Goal: Find specific page/section

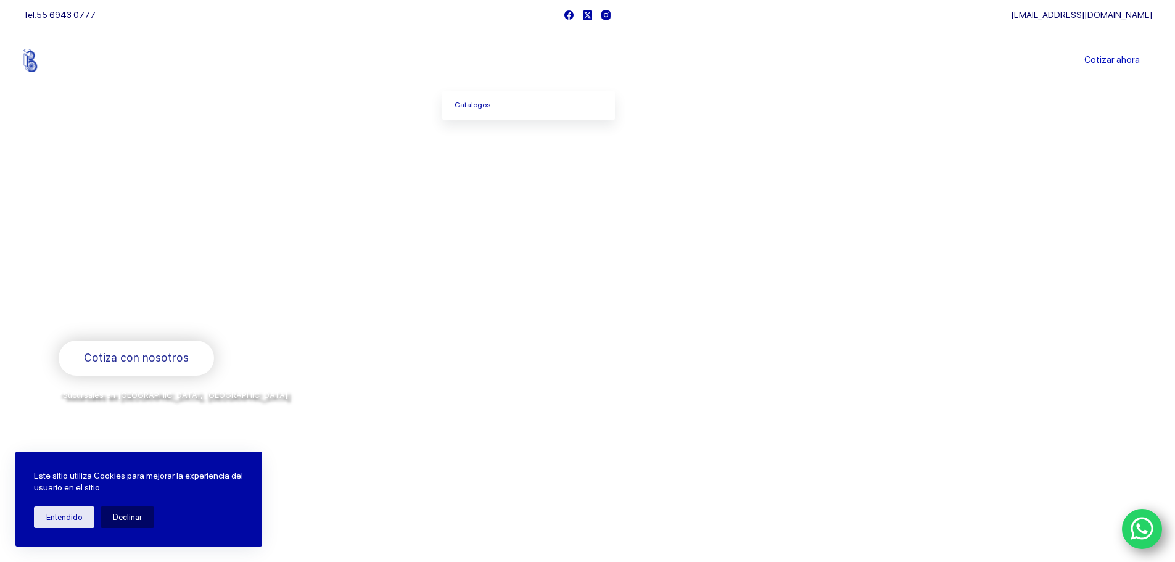
click at [487, 60] on link "Productos" at bounding box center [484, 60] width 84 height 0
click at [488, 107] on link "Catalogos" at bounding box center [528, 105] width 173 height 28
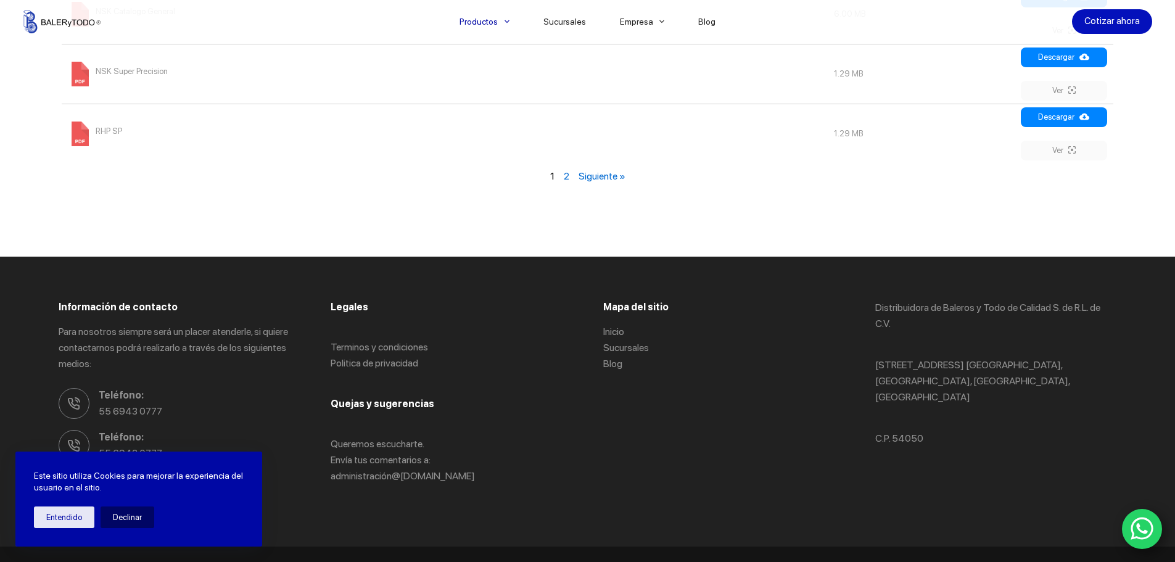
scroll to position [1678, 0]
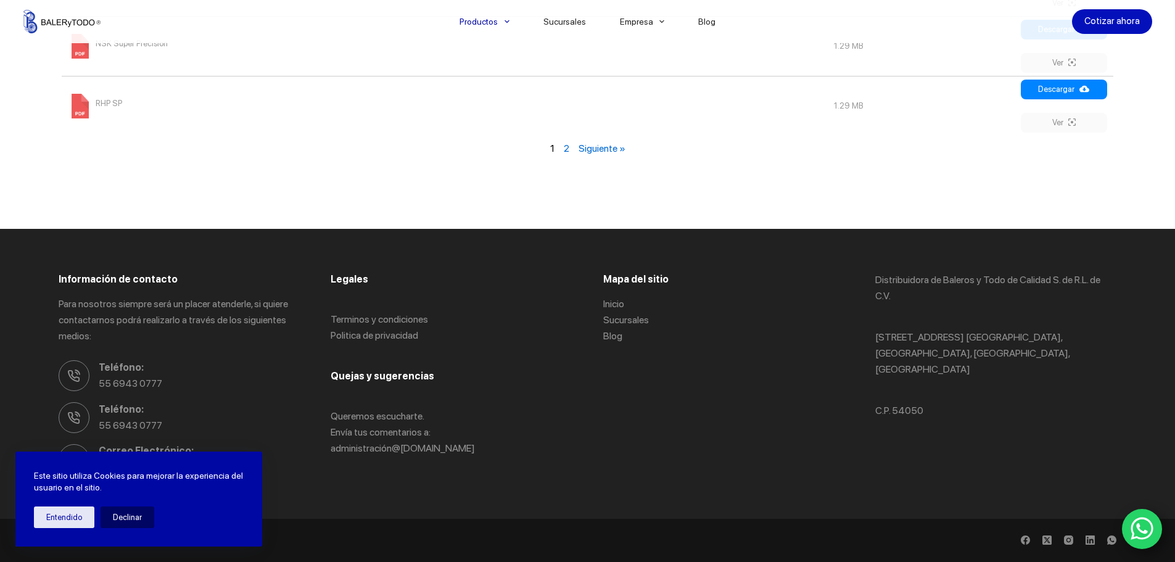
click at [1151, 528] on icon "WhatsApp" at bounding box center [1142, 529] width 23 height 26
